Goal: Find specific page/section: Find specific page/section

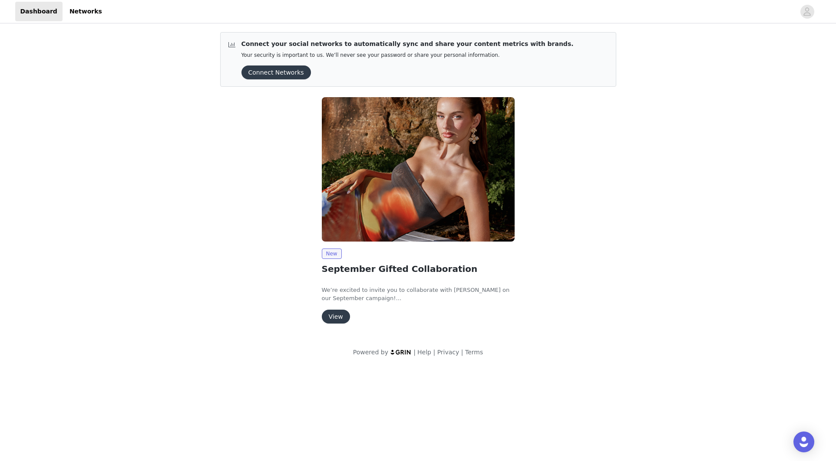
click at [334, 320] on button "View" at bounding box center [336, 317] width 28 height 14
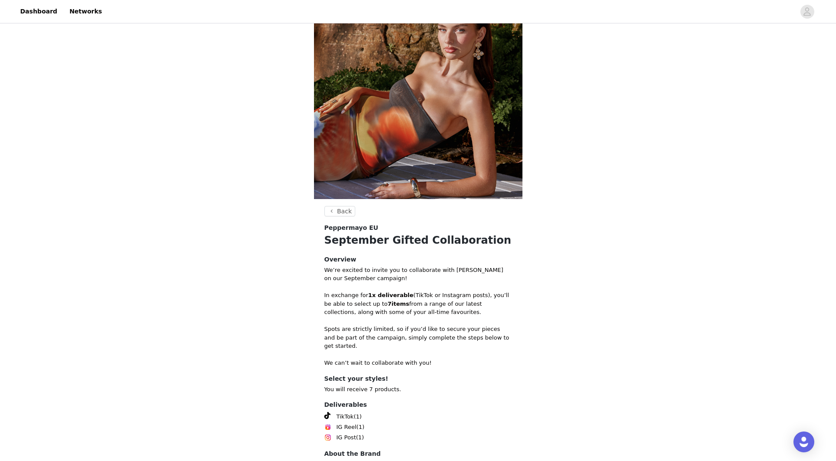
scroll to position [108, 0]
